Goal: Information Seeking & Learning: Learn about a topic

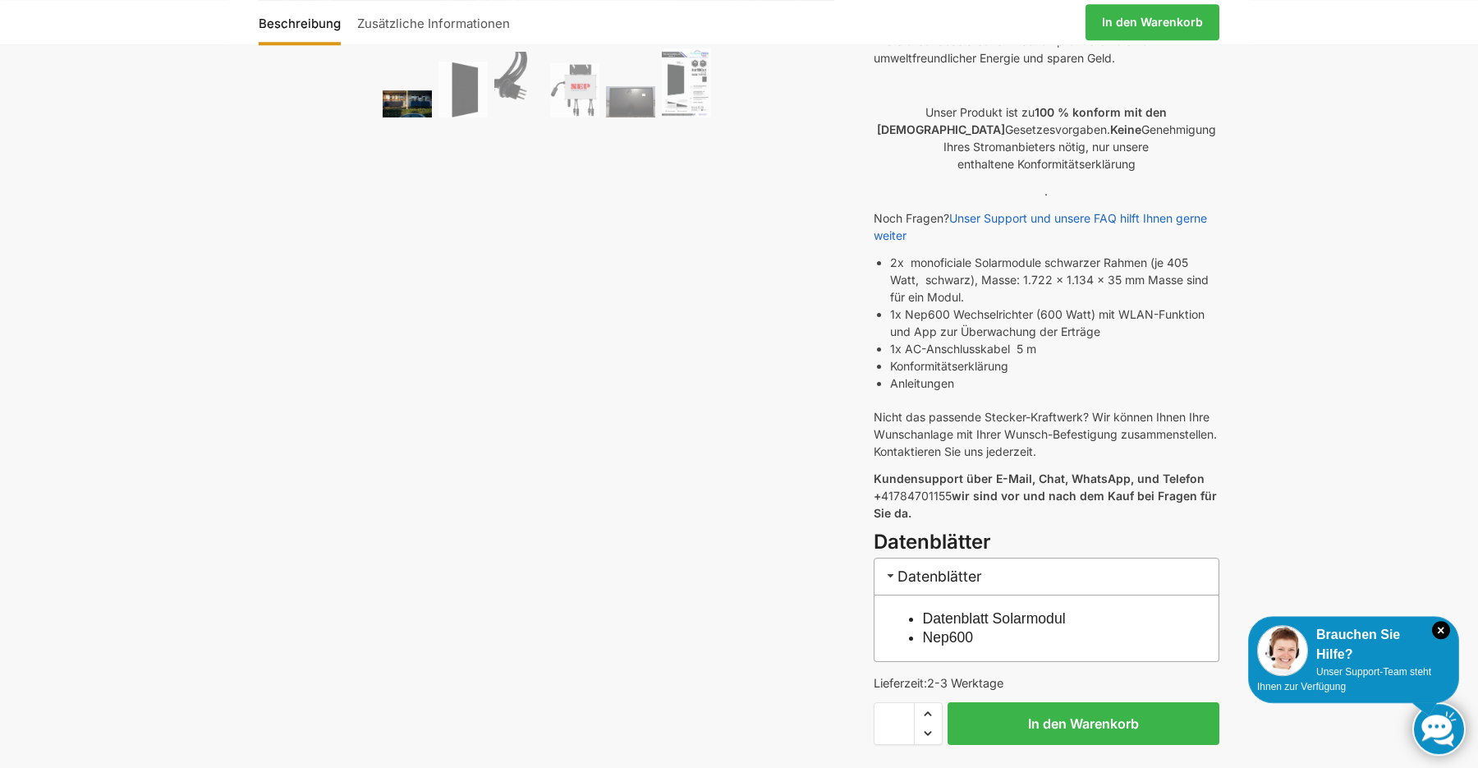
scroll to position [503, 0]
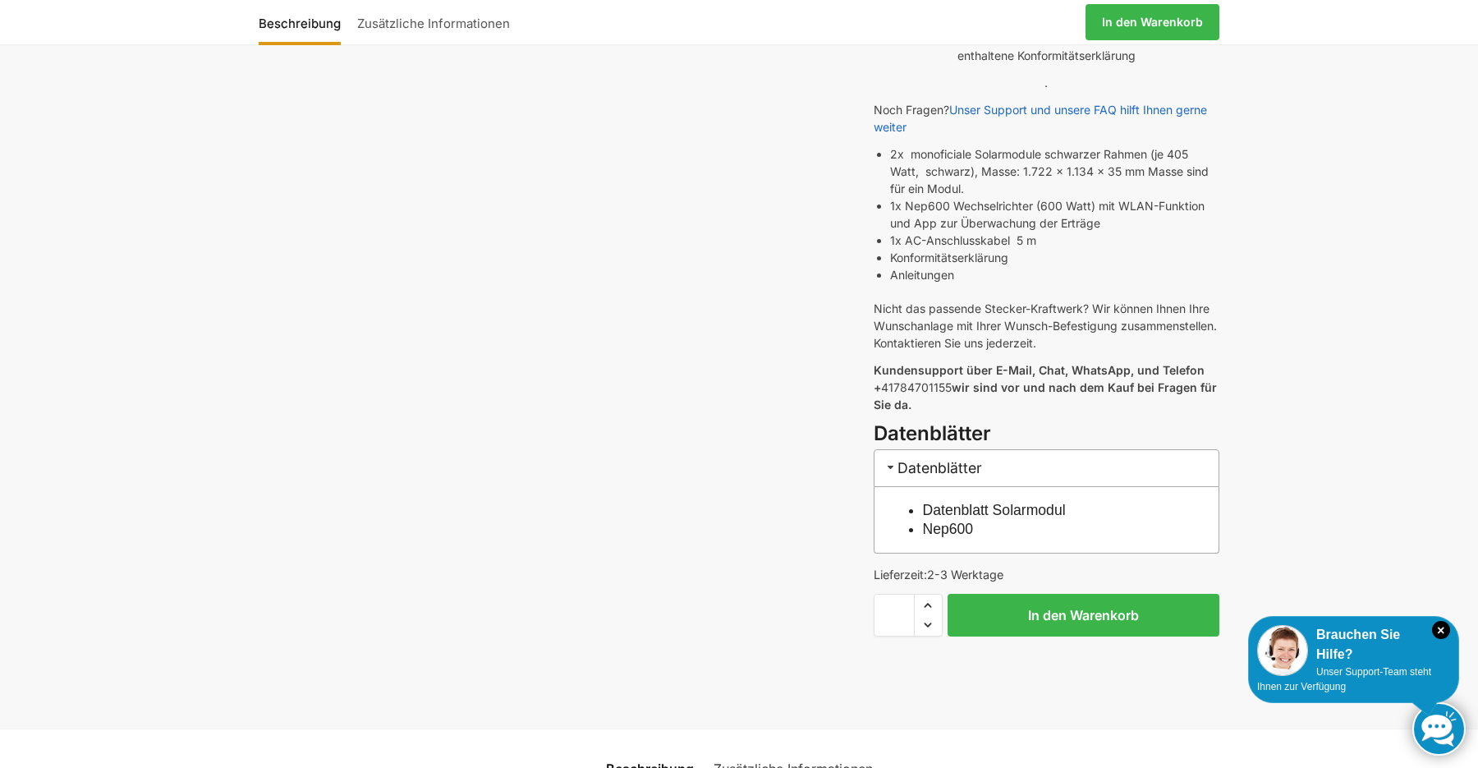
click at [930, 450] on h3 "Datenblätter" at bounding box center [1047, 467] width 346 height 37
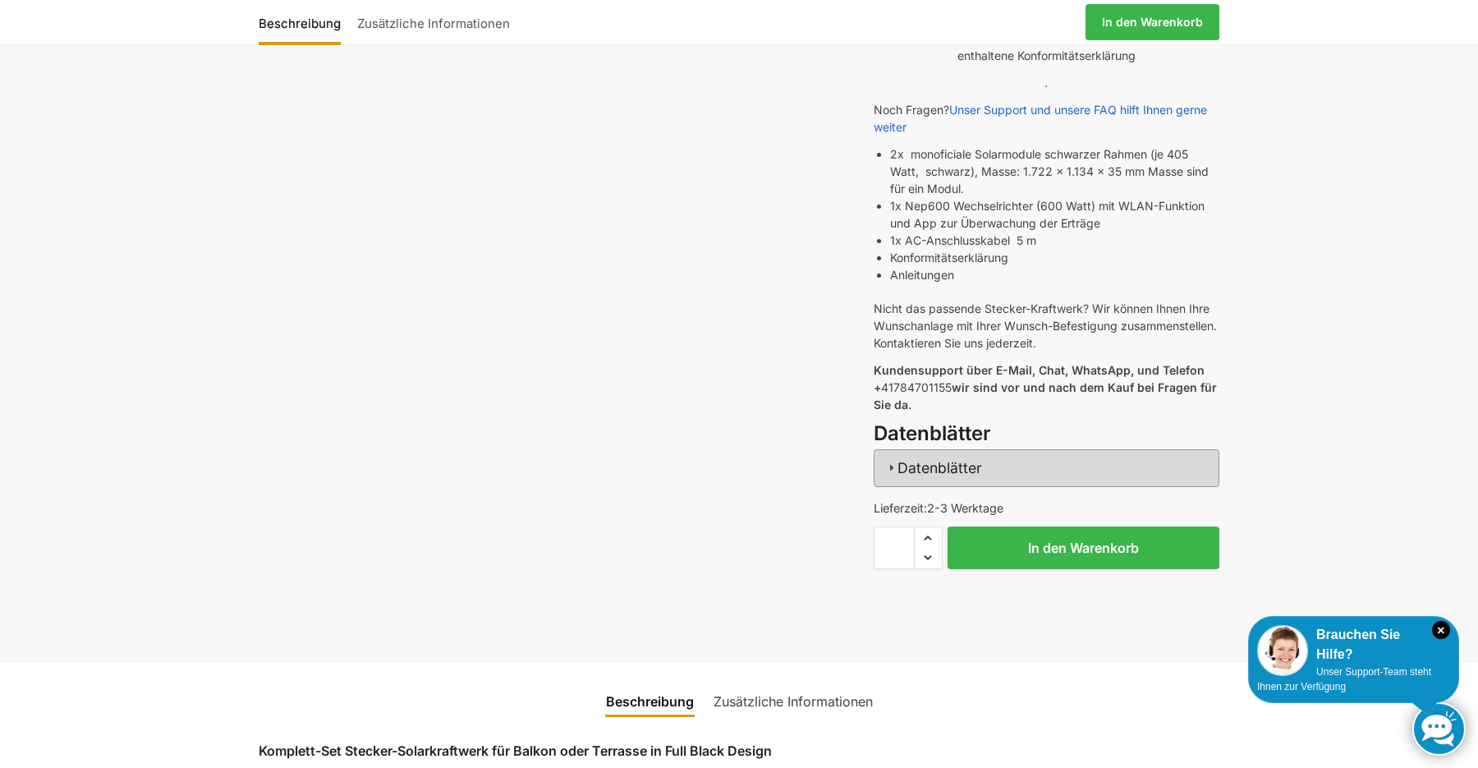
click at [930, 450] on h3 "Datenblätter" at bounding box center [1047, 467] width 346 height 37
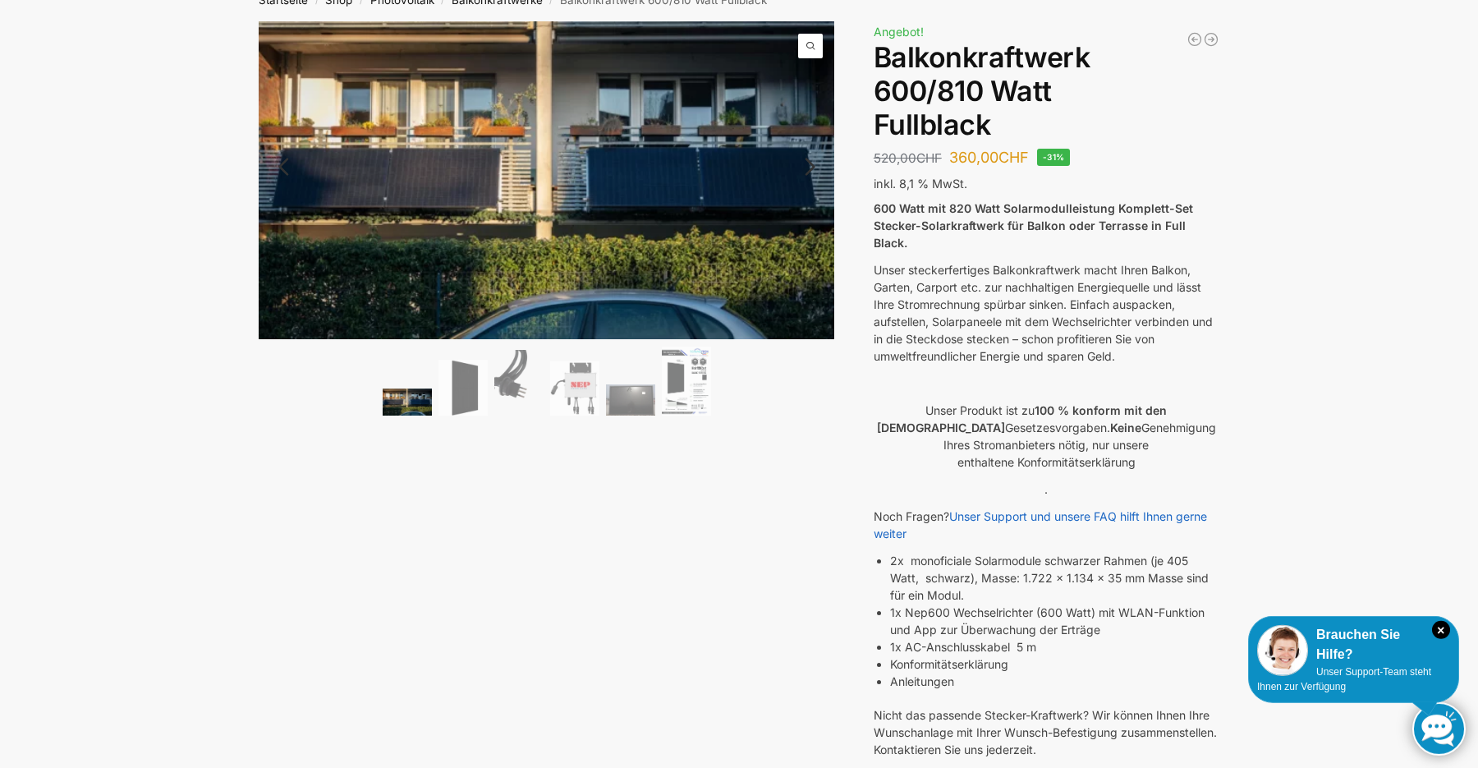
scroll to position [0, 0]
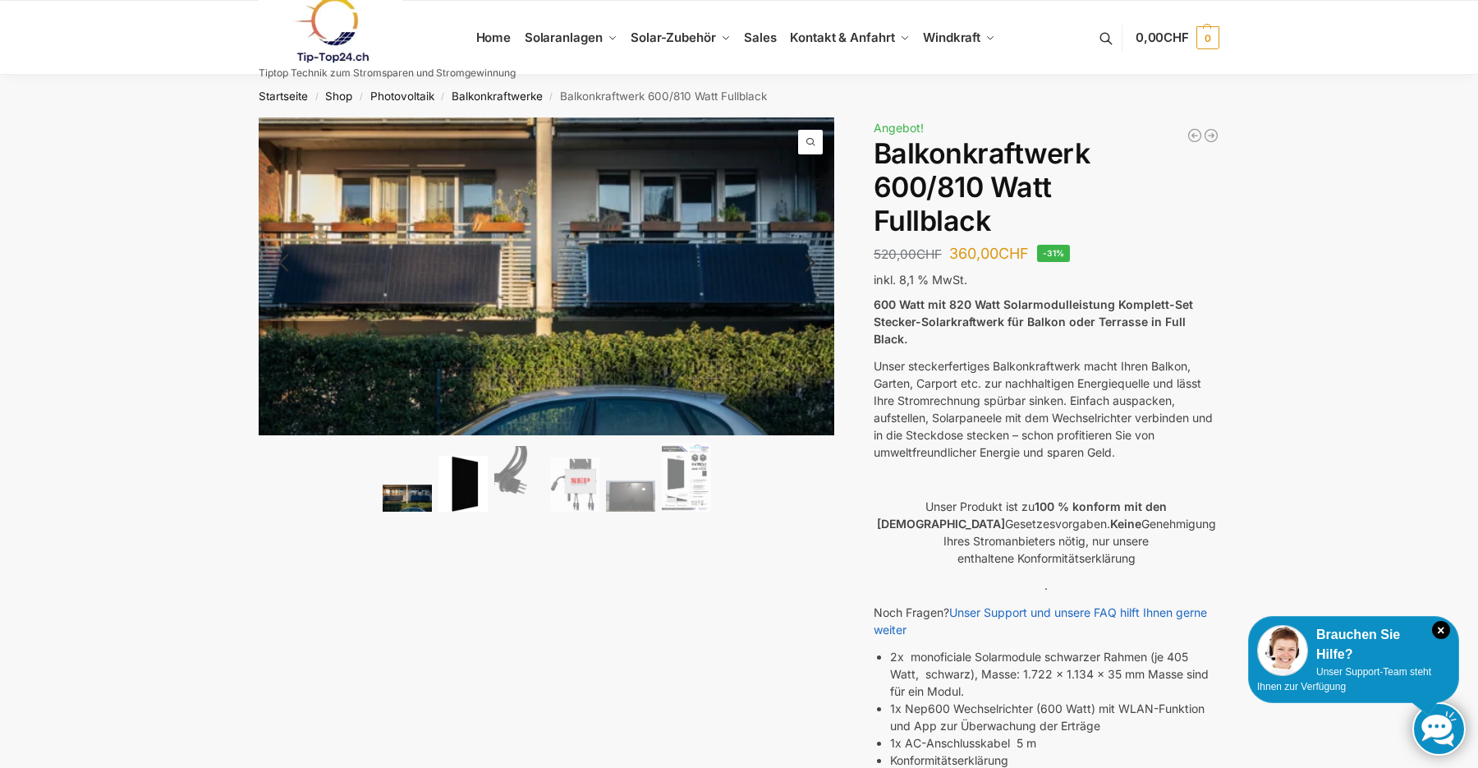
click at [466, 487] on img at bounding box center [462, 484] width 49 height 57
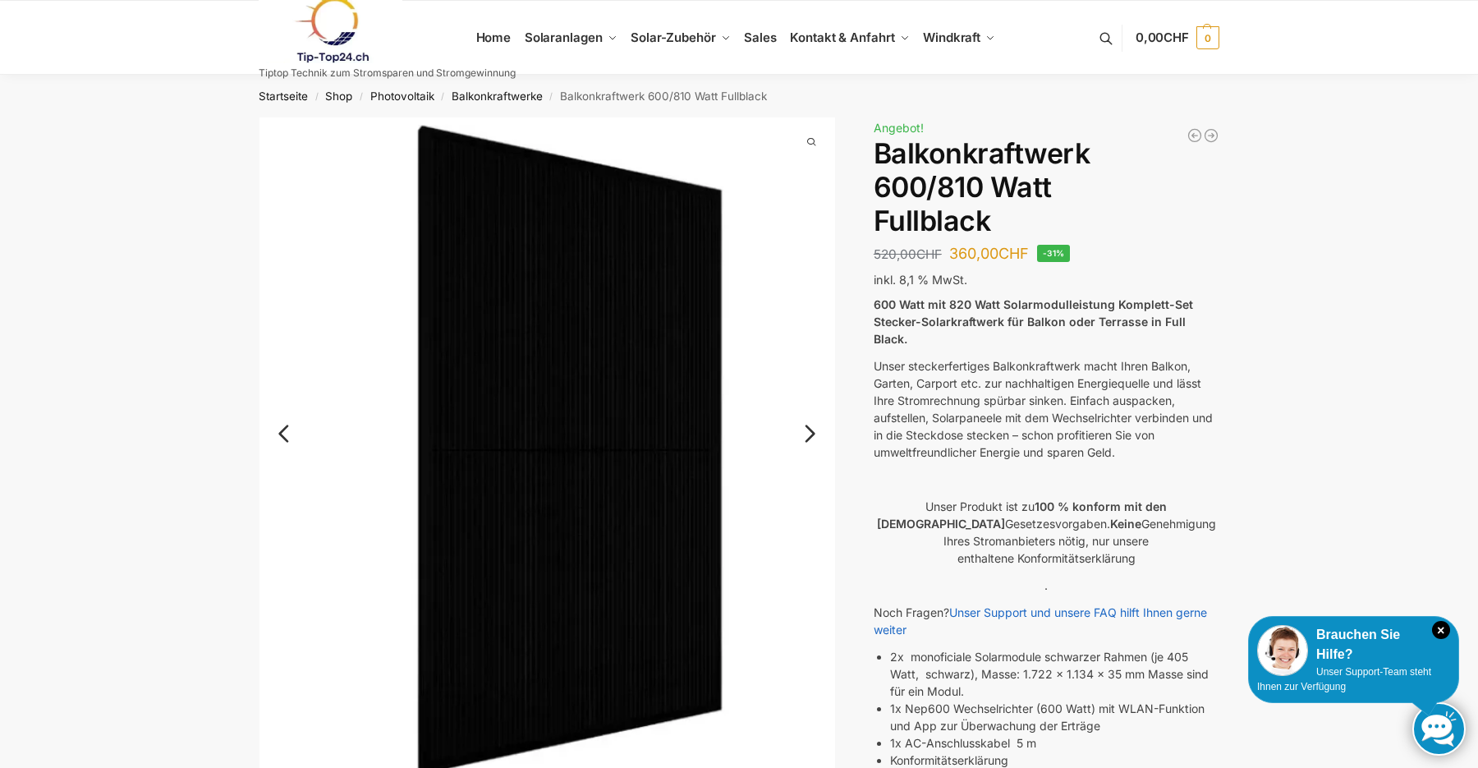
click at [810, 434] on link "Next" at bounding box center [807, 442] width 55 height 16
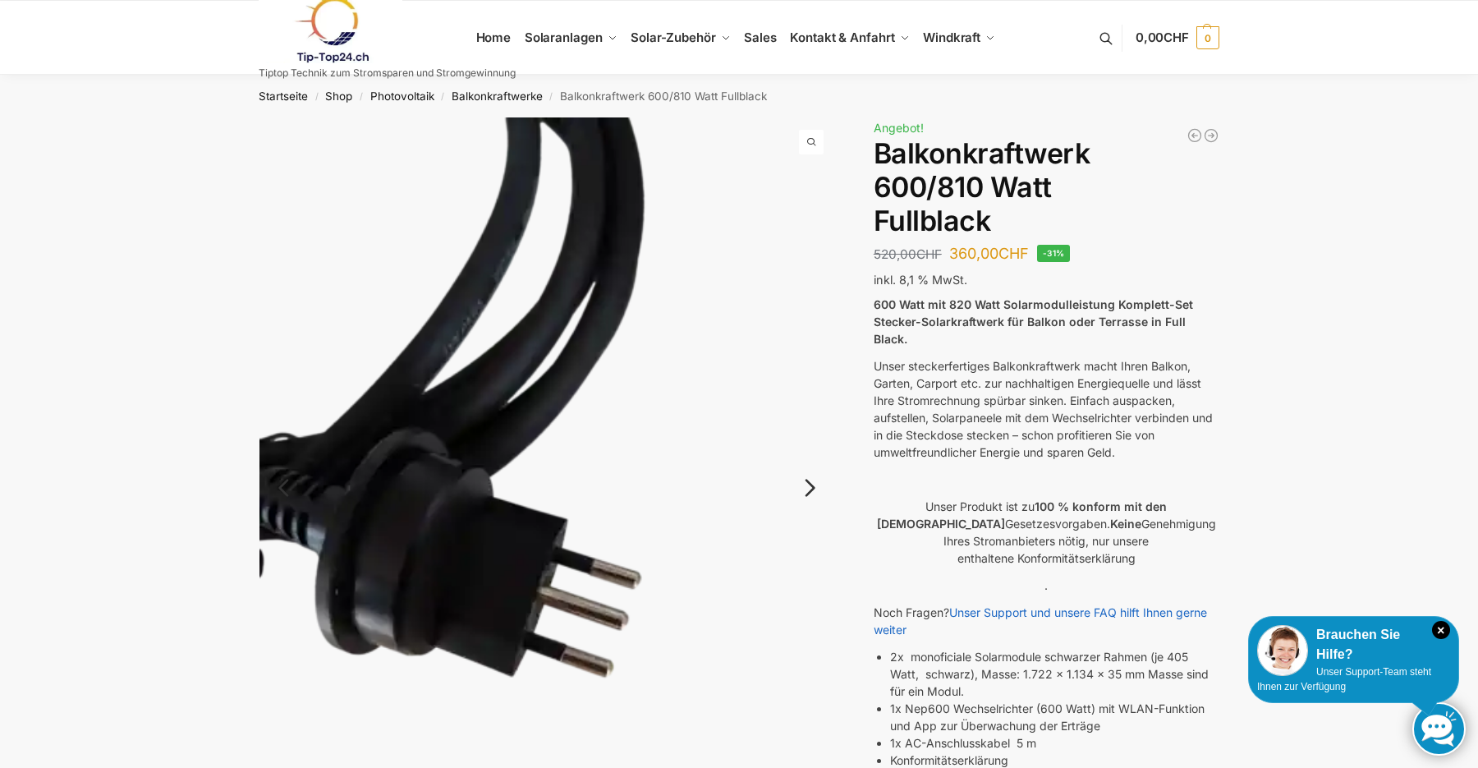
click at [810, 433] on img at bounding box center [547, 501] width 576 height 768
click at [810, 493] on link "Next" at bounding box center [807, 496] width 55 height 16
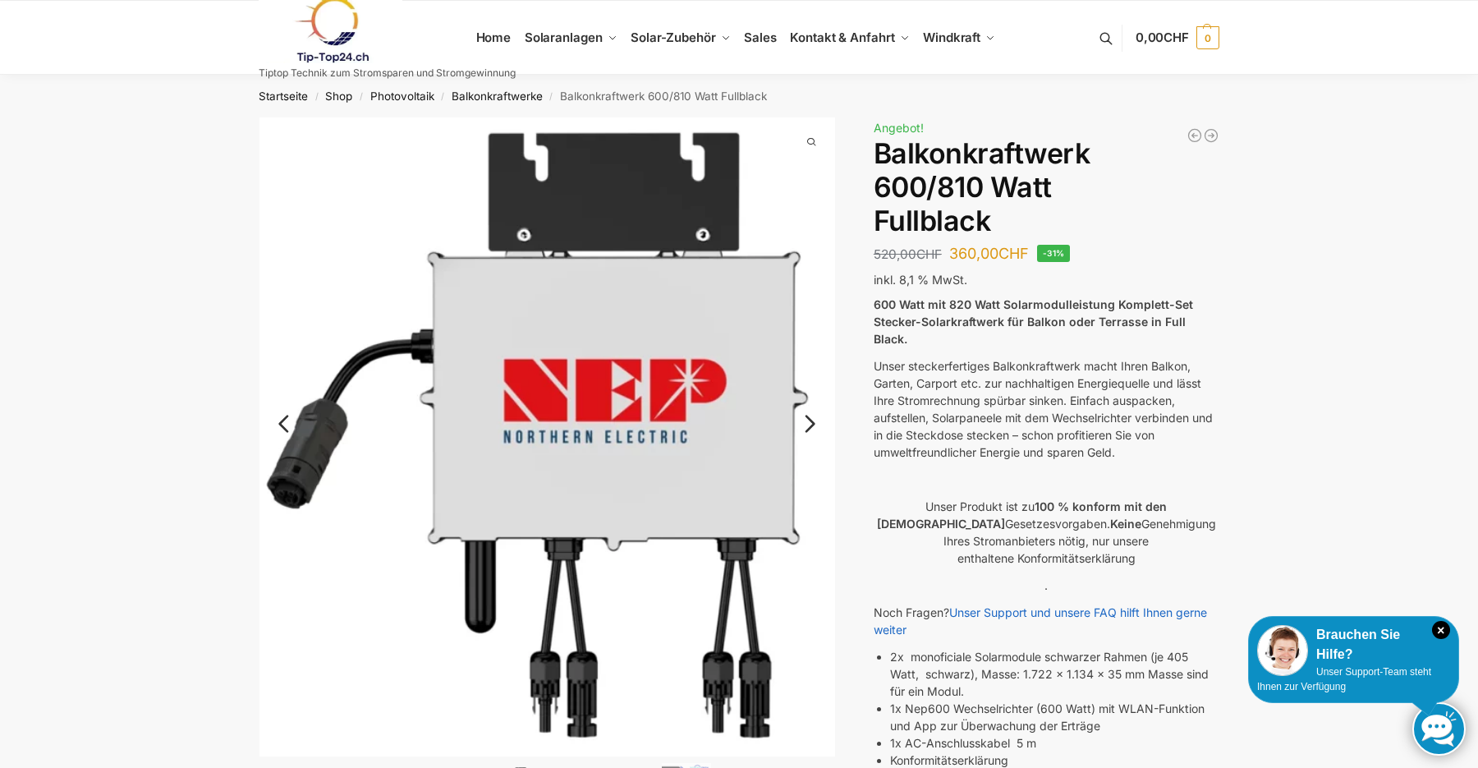
click at [808, 424] on link "Next" at bounding box center [807, 432] width 55 height 16
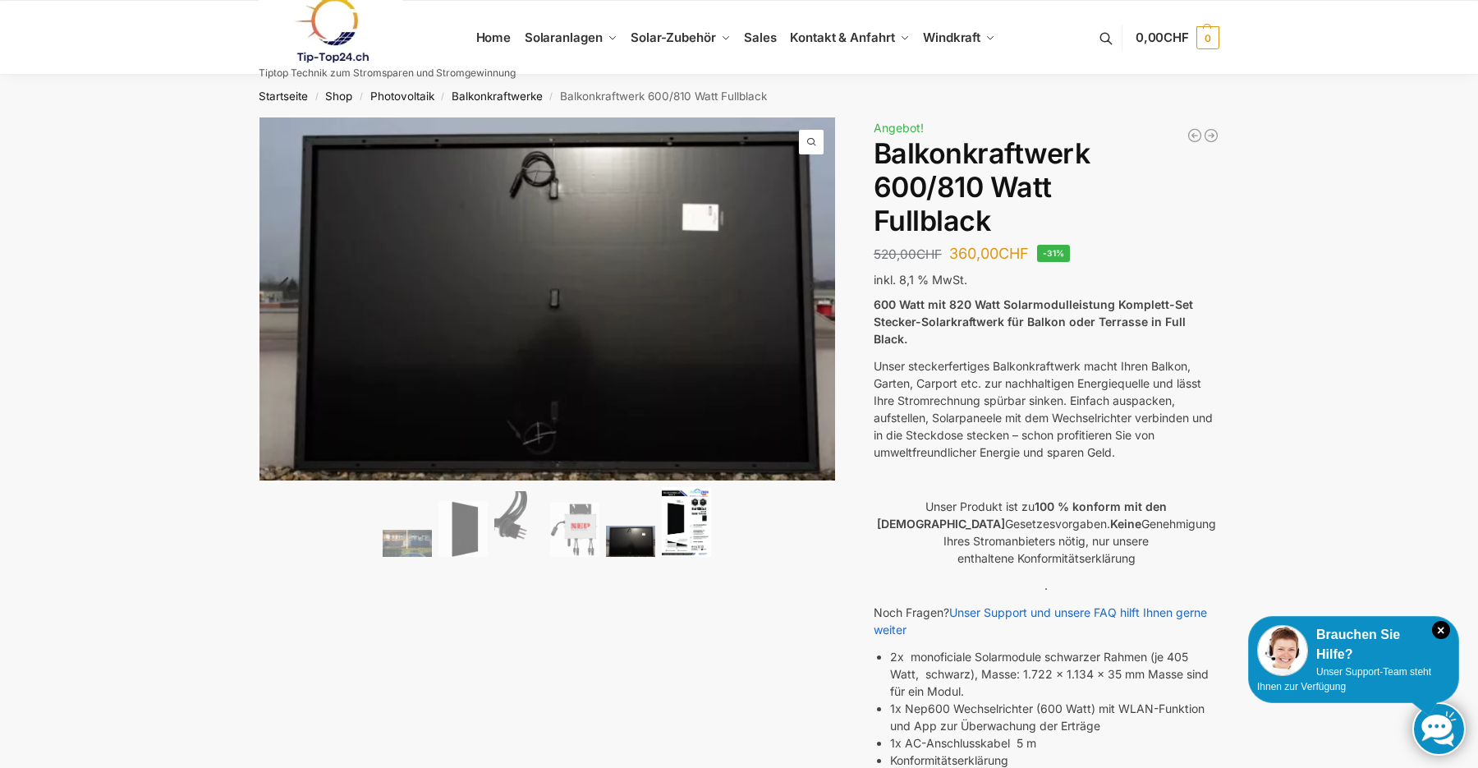
click at [686, 513] on img at bounding box center [686, 522] width 49 height 70
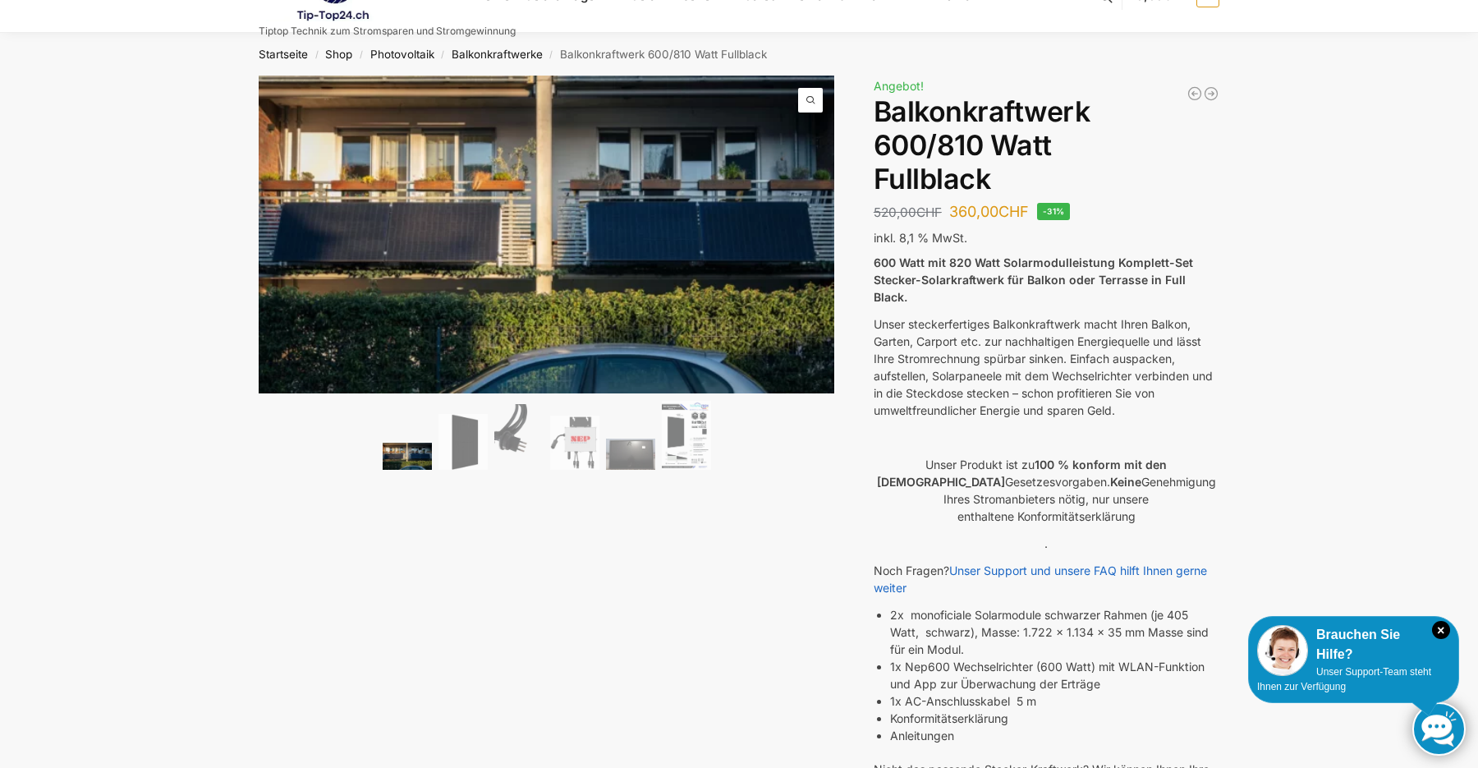
scroll to position [84, 0]
